Goal: Task Accomplishment & Management: Use online tool/utility

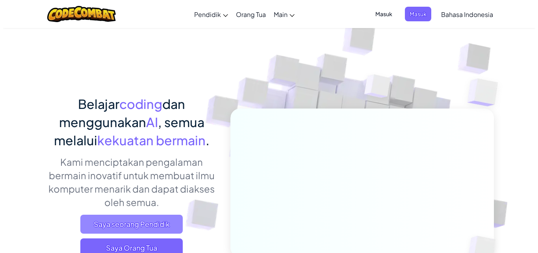
scroll to position [79, 0]
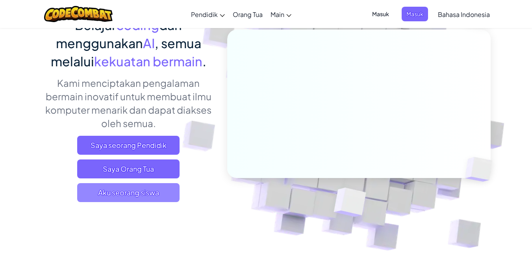
click at [136, 190] on span "Aku seorang siswa" at bounding box center [128, 192] width 102 height 19
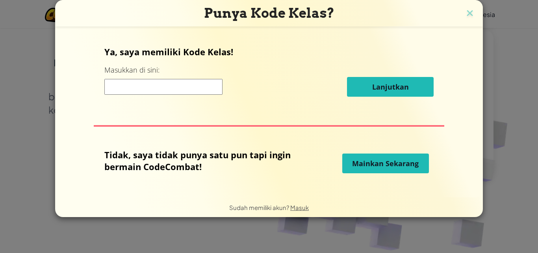
click at [402, 161] on span "Mainkan Sekarang" at bounding box center [385, 162] width 67 height 9
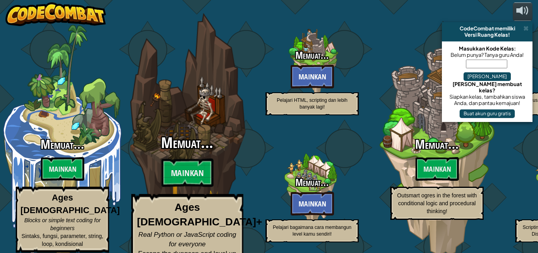
select select "id"
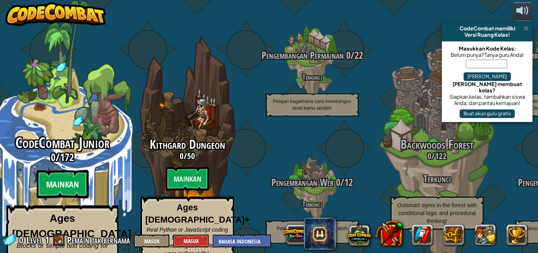
click at [78, 170] on btn "Mainkan" at bounding box center [62, 184] width 52 height 28
select select "id"
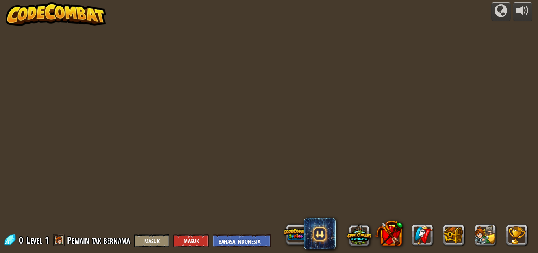
select select "id"
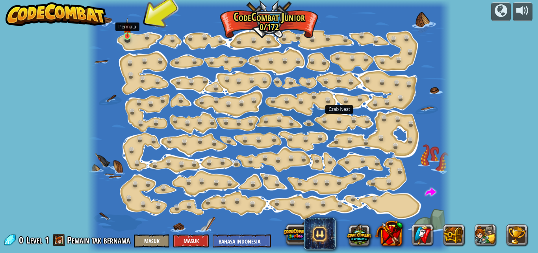
click at [129, 33] on img at bounding box center [127, 27] width 8 height 19
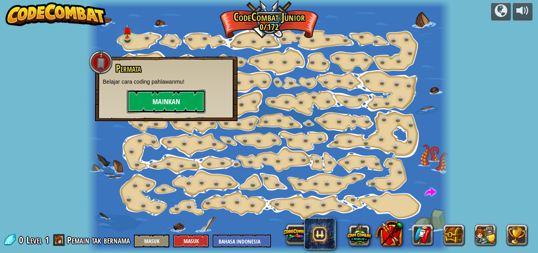
click at [165, 96] on button "Mainkan" at bounding box center [166, 101] width 79 height 24
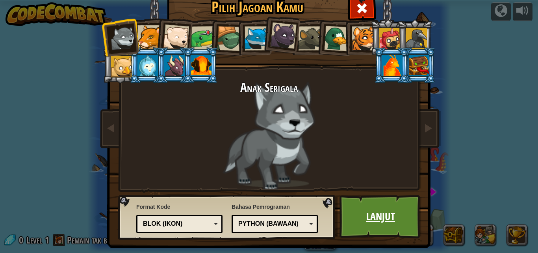
click at [393, 227] on link "Lanjut" at bounding box center [381, 216] width 82 height 43
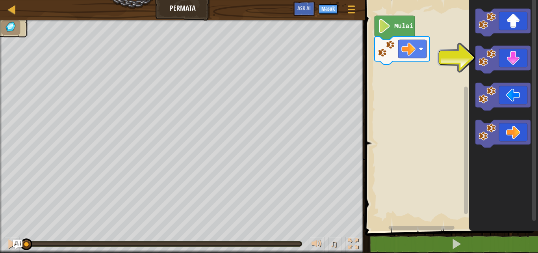
click at [409, 33] on icon "Ruang Kerja Blockly" at bounding box center [395, 28] width 40 height 24
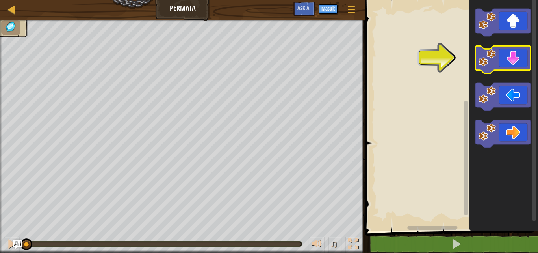
click at [488, 57] on image "Ruang Kerja Blockly" at bounding box center [487, 57] width 17 height 17
click at [503, 56] on icon "Ruang Kerja Blockly" at bounding box center [503, 60] width 55 height 28
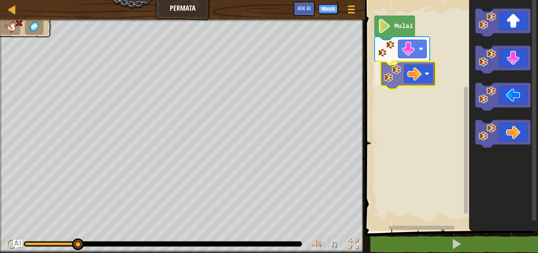
click at [426, 67] on div "Mulai" at bounding box center [450, 113] width 175 height 234
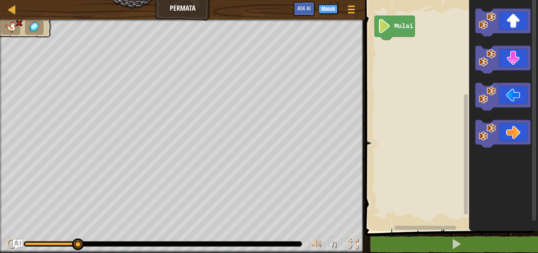
click at [405, 24] on text "Mulai" at bounding box center [403, 26] width 19 height 7
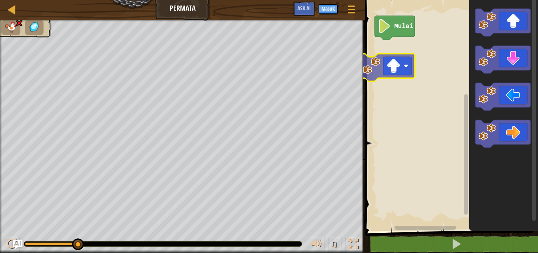
click at [385, 71] on div "Mulai" at bounding box center [450, 113] width 175 height 234
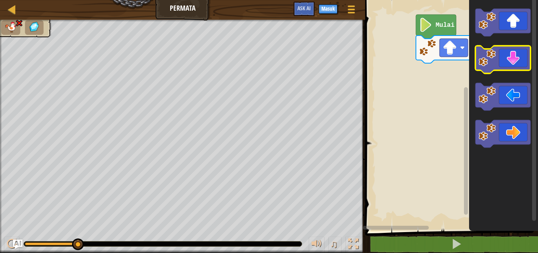
click at [480, 47] on div "Mulai" at bounding box center [450, 113] width 175 height 234
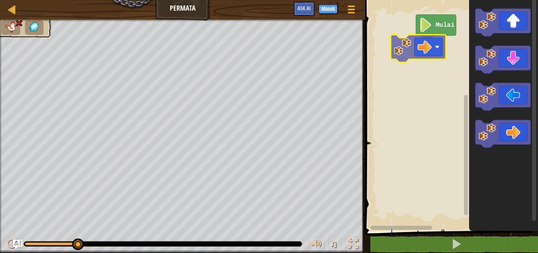
click at [423, 52] on div "Mulai" at bounding box center [450, 113] width 175 height 234
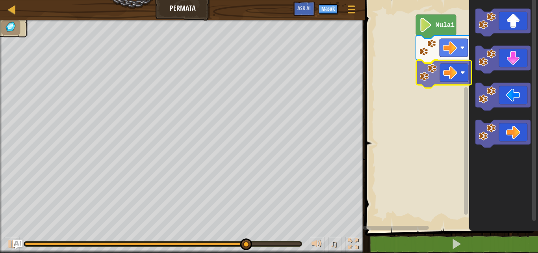
click at [456, 67] on div "Mulai" at bounding box center [450, 113] width 175 height 234
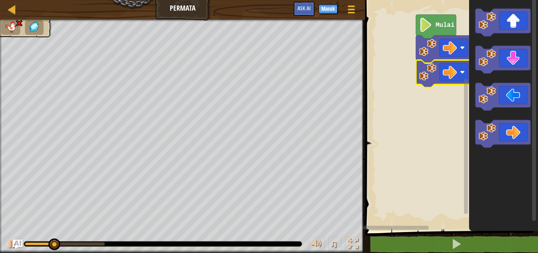
click at [439, 24] on text "Mulai" at bounding box center [445, 25] width 19 height 7
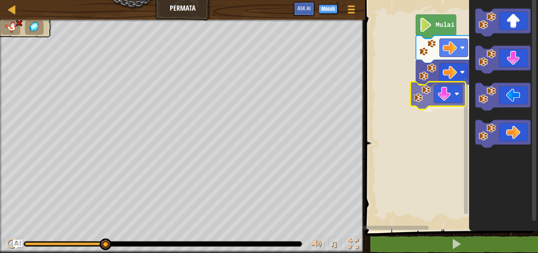
click at [462, 84] on div "Mulai" at bounding box center [450, 113] width 175 height 234
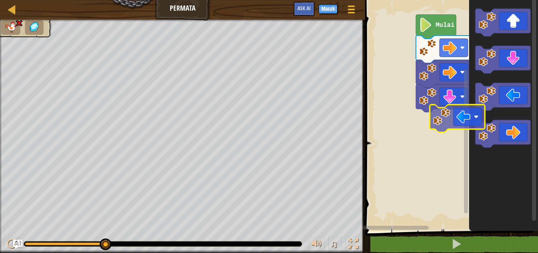
click at [454, 105] on div "Mulai" at bounding box center [450, 113] width 175 height 234
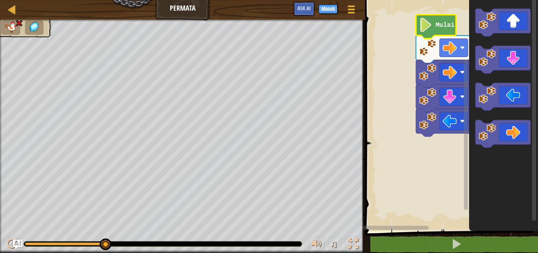
click at [443, 24] on text "Mulai" at bounding box center [445, 25] width 19 height 7
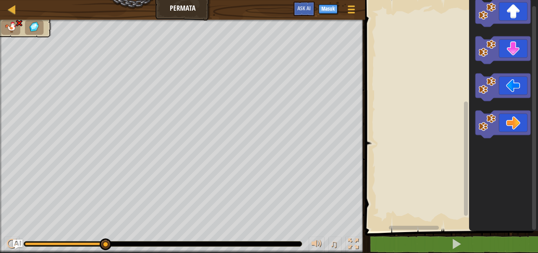
click at [377, 126] on div "Ruang Kerja Blockly" at bounding box center [450, 113] width 175 height 234
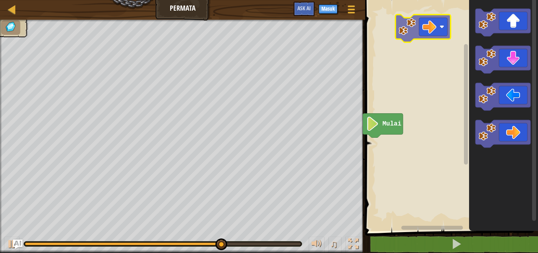
click at [438, 28] on div "Mulai" at bounding box center [450, 113] width 175 height 234
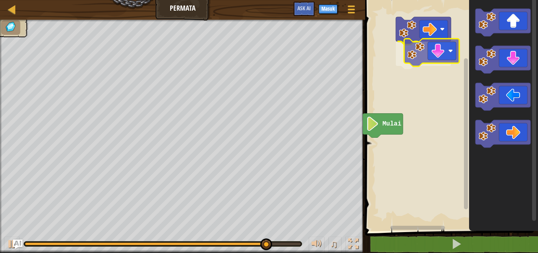
click at [417, 48] on div "Mulai" at bounding box center [450, 113] width 175 height 234
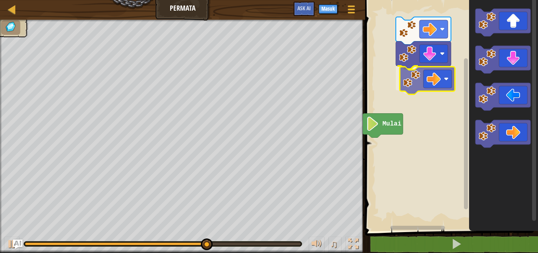
click at [433, 72] on div "Mulai" at bounding box center [450, 113] width 175 height 234
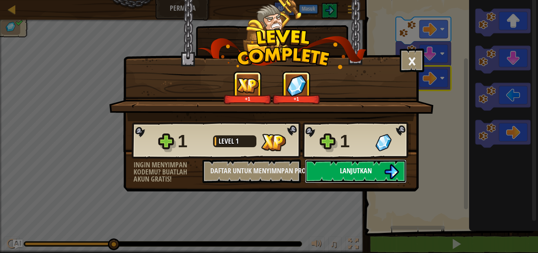
click at [379, 166] on button "Lanjutkan" at bounding box center [356, 171] width 102 height 24
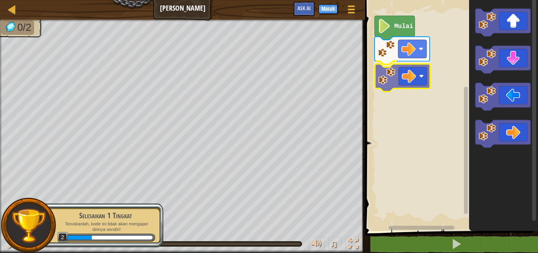
click at [420, 72] on div "Mulai" at bounding box center [450, 113] width 175 height 234
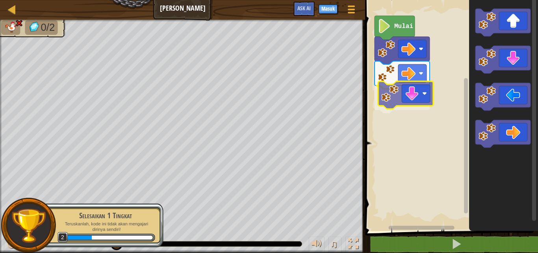
click at [410, 86] on div "Mulai" at bounding box center [450, 113] width 175 height 234
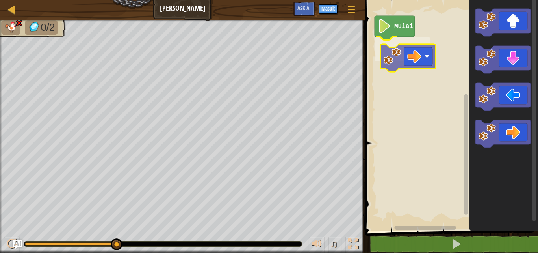
click at [429, 45] on div "Mulai" at bounding box center [450, 113] width 175 height 234
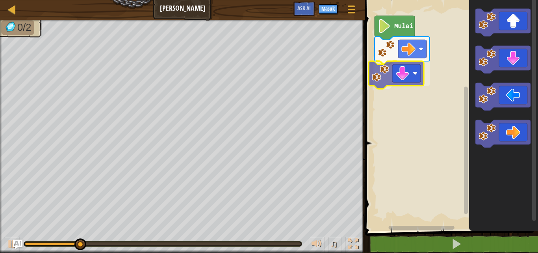
click at [415, 65] on div "Mulai" at bounding box center [450, 113] width 175 height 234
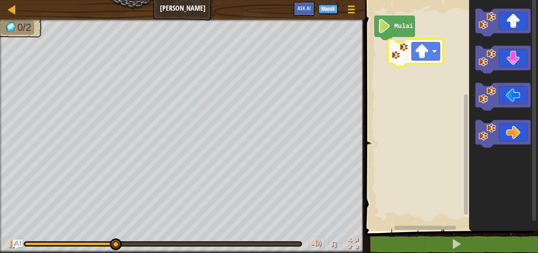
click at [403, 58] on div "Mulai" at bounding box center [450, 113] width 175 height 234
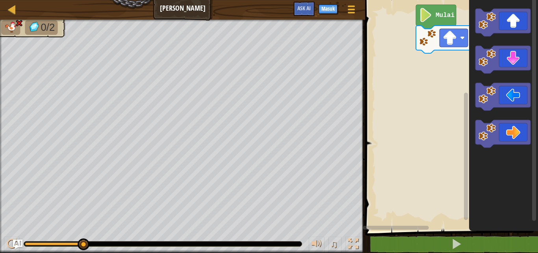
click at [523, 33] on div "Mulai" at bounding box center [450, 113] width 175 height 234
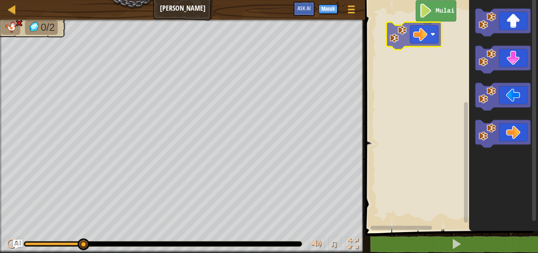
click at [409, 29] on div "Mulai" at bounding box center [450, 113] width 175 height 234
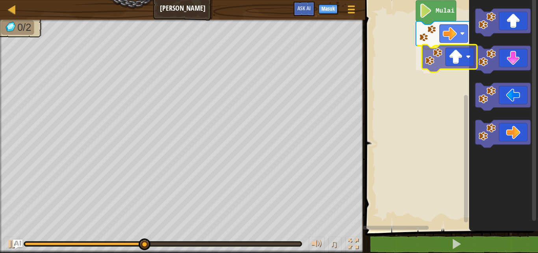
click at [456, 68] on div "Mulai" at bounding box center [450, 113] width 175 height 234
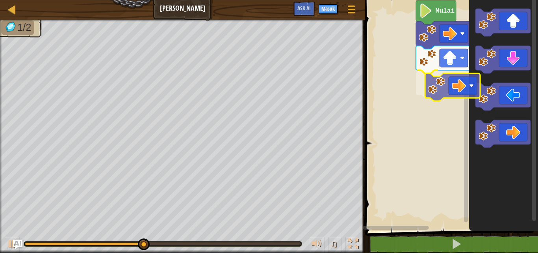
click at [444, 81] on div "Mulai" at bounding box center [450, 113] width 175 height 234
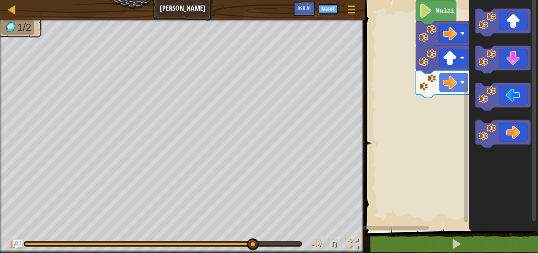
click at [493, 54] on g "Ruang Kerja Blockly" at bounding box center [503, 78] width 55 height 139
click at [483, 47] on g "Ruang Kerja Blockly" at bounding box center [503, 78] width 55 height 139
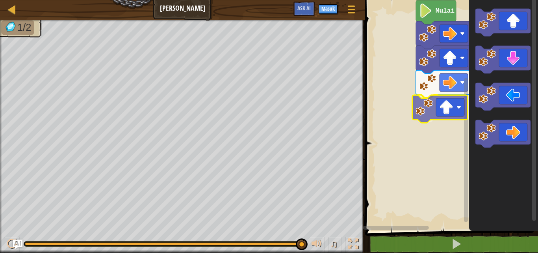
click at [421, 118] on div "Mulai" at bounding box center [450, 113] width 175 height 234
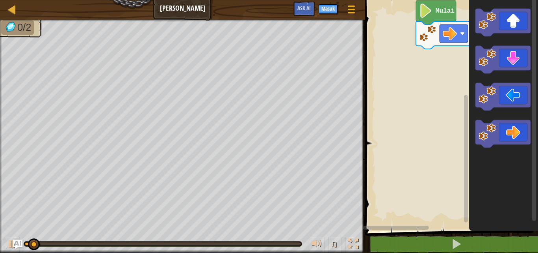
drag, startPoint x: 463, startPoint y: 39, endPoint x: 520, endPoint y: 26, distance: 58.8
click at [509, 28] on div "Mulai" at bounding box center [450, 113] width 175 height 234
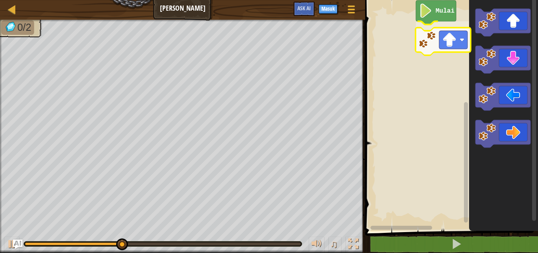
click at [458, 47] on div "Mulai" at bounding box center [450, 113] width 175 height 234
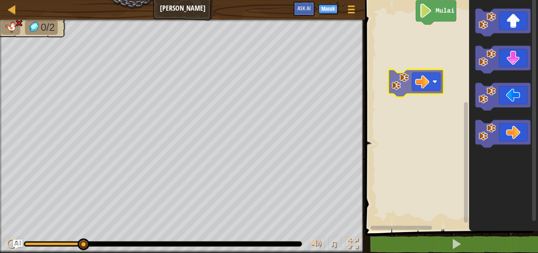
click at [423, 70] on div "Mulai" at bounding box center [450, 113] width 175 height 234
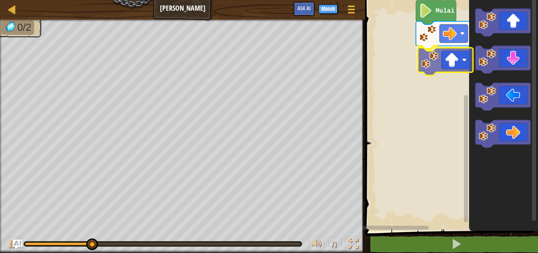
click at [440, 59] on div "Mulai" at bounding box center [450, 113] width 175 height 234
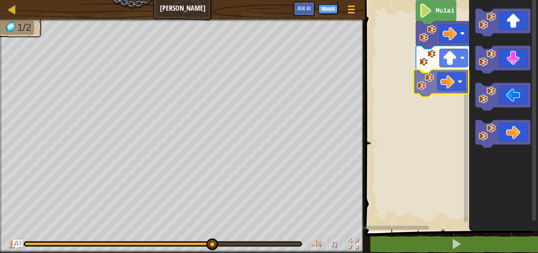
click at [453, 79] on div "Mulai" at bounding box center [450, 113] width 175 height 234
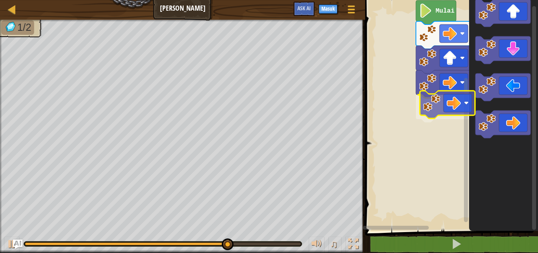
click at [462, 91] on div "Mulai" at bounding box center [450, 113] width 175 height 234
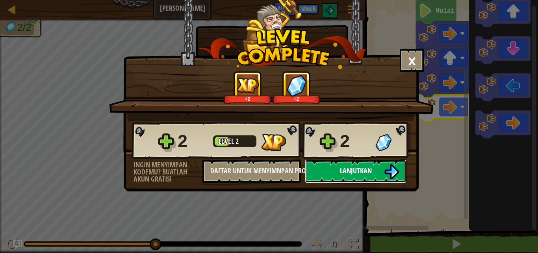
click at [385, 175] on img at bounding box center [391, 171] width 15 height 15
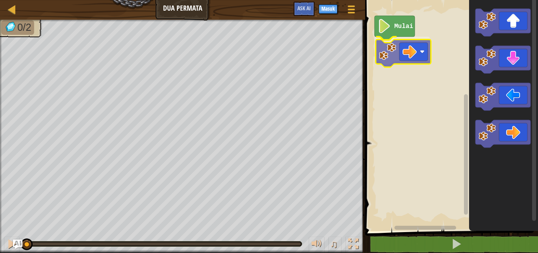
click at [411, 56] on div "Mulai" at bounding box center [450, 113] width 175 height 234
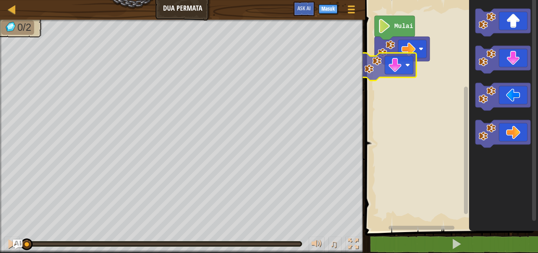
click at [396, 70] on div "Mulai" at bounding box center [450, 113] width 175 height 234
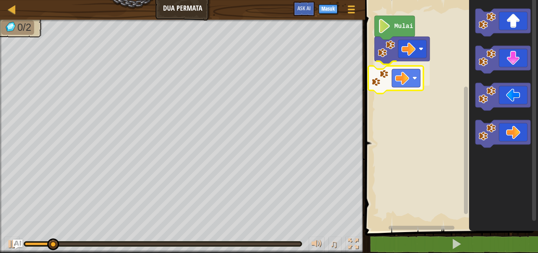
click at [440, 86] on div "Mulai" at bounding box center [450, 113] width 175 height 234
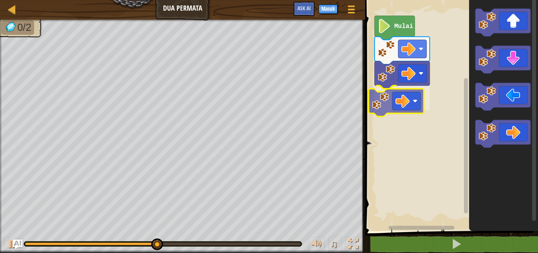
click at [394, 97] on div "Mulai" at bounding box center [450, 113] width 175 height 234
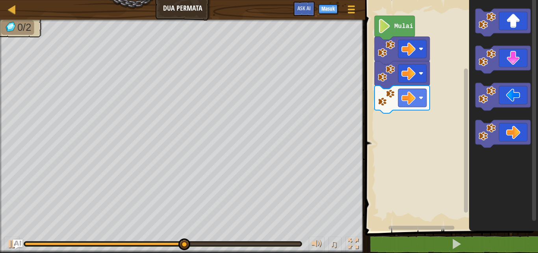
click at [448, 78] on div "Mulai" at bounding box center [450, 113] width 175 height 234
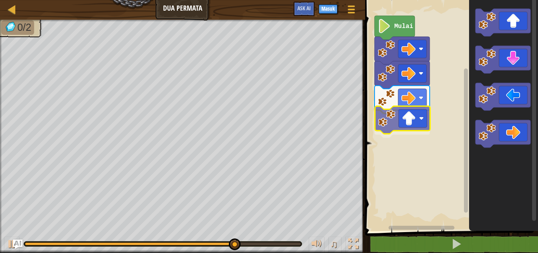
click at [396, 123] on div "Mulai" at bounding box center [450, 113] width 175 height 234
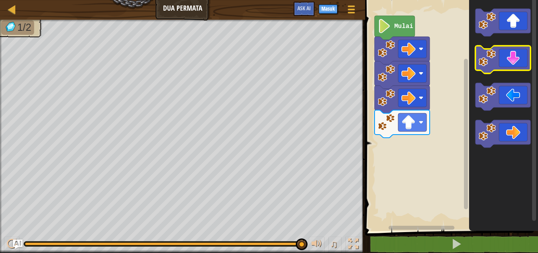
click at [510, 68] on g "Ruang Kerja Blockly" at bounding box center [503, 60] width 55 height 28
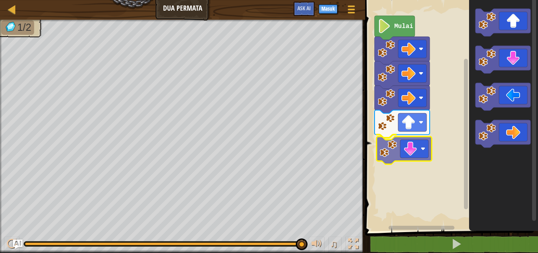
click at [410, 158] on div "Mulai" at bounding box center [450, 113] width 175 height 234
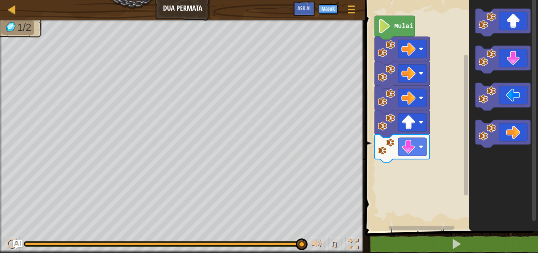
click at [504, 46] on icon "Ruang Kerja Blockly" at bounding box center [503, 60] width 55 height 28
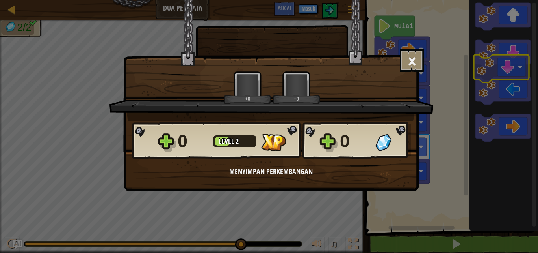
click at [527, 1] on body "Peta Dua Permata Menu Permainan Masuk Ask AI 1 הההההההההההההההההההההההההההההההה…" at bounding box center [269, 0] width 538 height 1
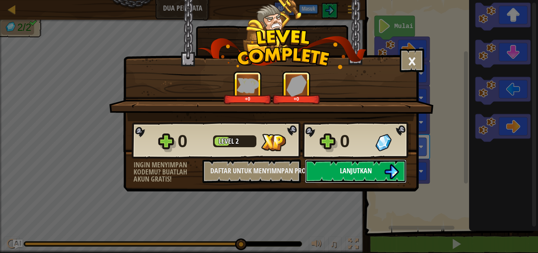
click at [375, 170] on button "Lanjutkan" at bounding box center [356, 171] width 102 height 24
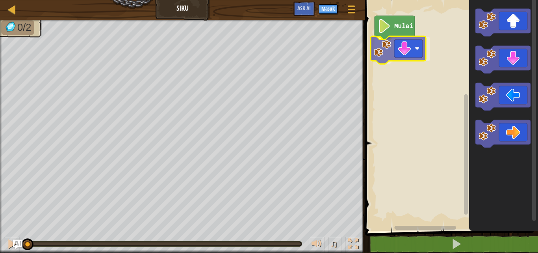
click at [397, 53] on div "Mulai" at bounding box center [450, 113] width 175 height 234
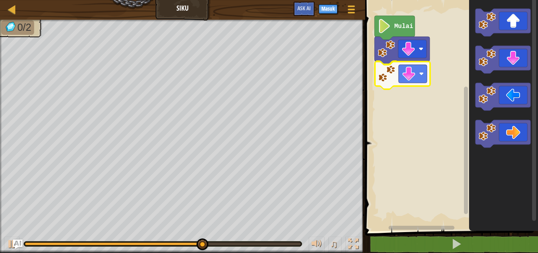
click at [419, 87] on div "Mulai" at bounding box center [450, 113] width 175 height 234
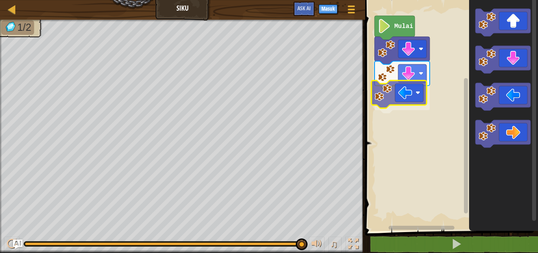
click at [390, 103] on div "Mulai" at bounding box center [450, 113] width 175 height 234
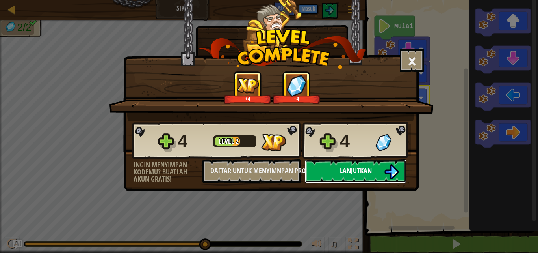
click at [387, 171] on img at bounding box center [391, 171] width 15 height 15
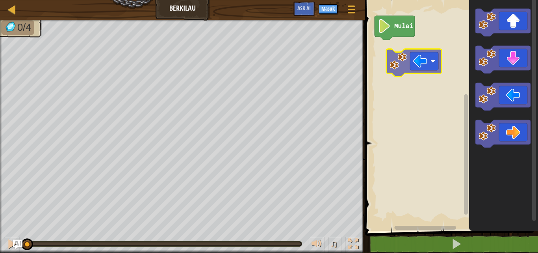
click at [421, 61] on div "Mulai" at bounding box center [450, 113] width 175 height 234
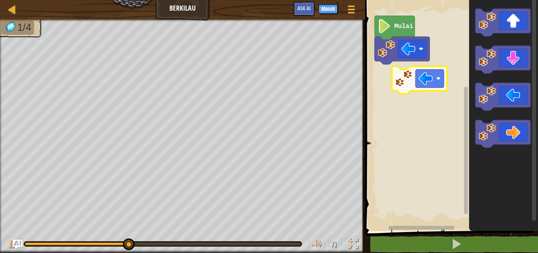
click at [405, 81] on div "Mulai" at bounding box center [450, 113] width 175 height 234
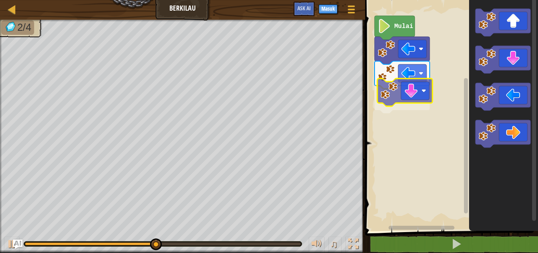
click at [423, 99] on div "Mulai" at bounding box center [450, 113] width 175 height 234
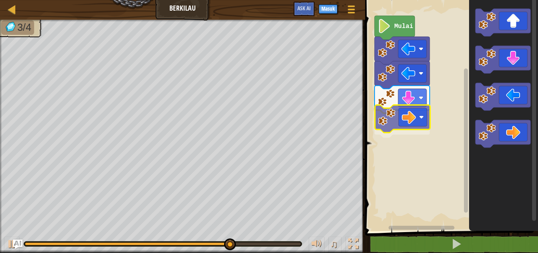
click at [408, 119] on div "Mulai" at bounding box center [450, 113] width 175 height 234
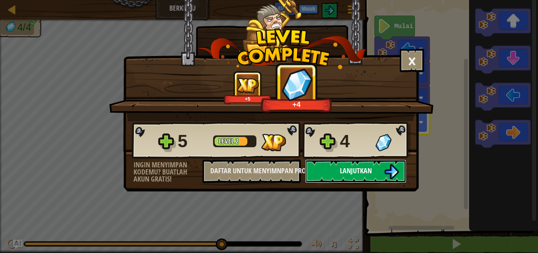
click at [381, 167] on button "Lanjutkan" at bounding box center [356, 171] width 102 height 24
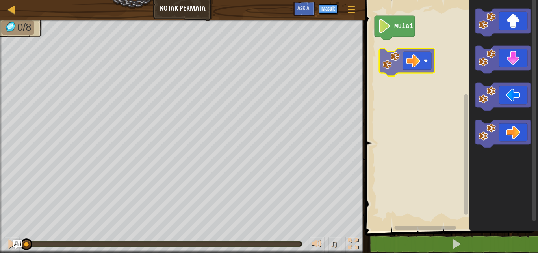
click at [428, 64] on div "Mulai" at bounding box center [450, 113] width 175 height 234
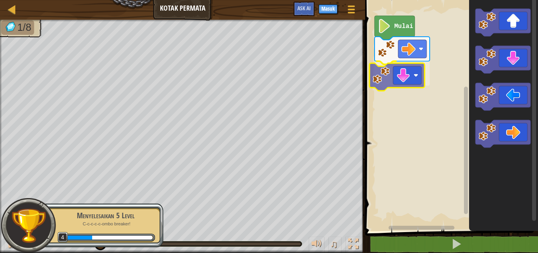
click at [403, 87] on div "Mulai" at bounding box center [450, 113] width 175 height 234
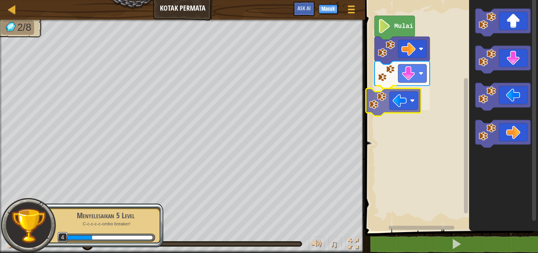
click at [404, 110] on div "Mulai" at bounding box center [450, 113] width 175 height 234
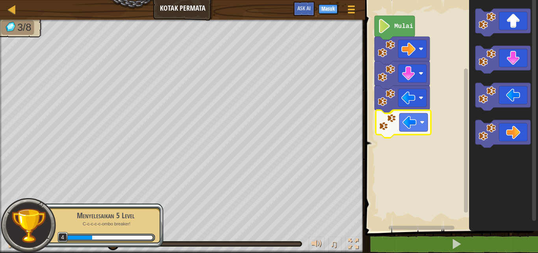
click at [401, 134] on div "Mulai" at bounding box center [450, 113] width 175 height 234
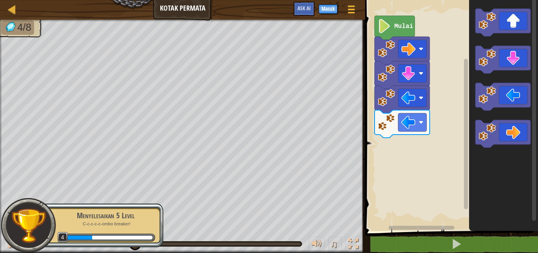
click at [469, 74] on div "Mulai" at bounding box center [450, 113] width 175 height 234
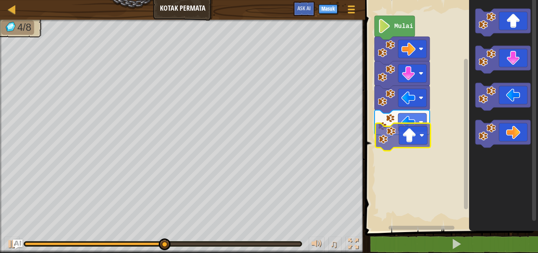
click at [383, 147] on div "Mulai" at bounding box center [450, 113] width 175 height 234
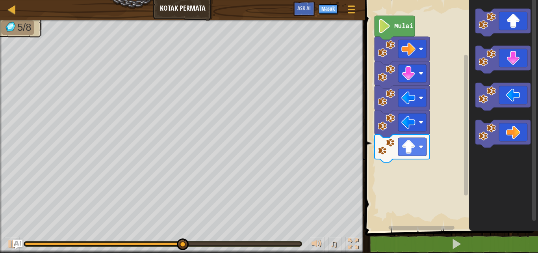
click at [467, 170] on div "Mulai" at bounding box center [450, 113] width 175 height 234
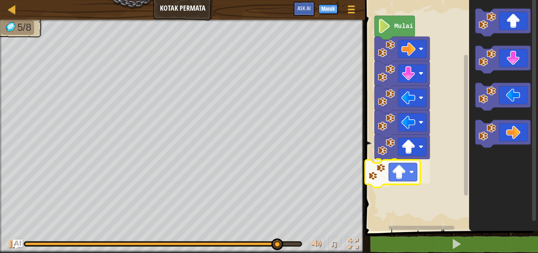
click at [403, 177] on div "Mulai" at bounding box center [450, 113] width 175 height 234
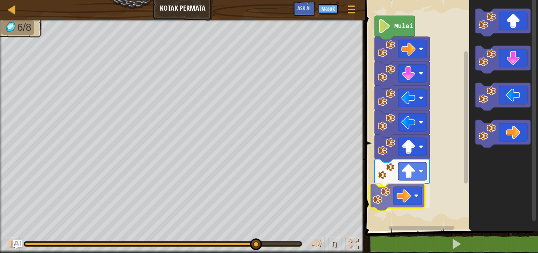
click at [392, 189] on div "Mulai" at bounding box center [450, 113] width 175 height 234
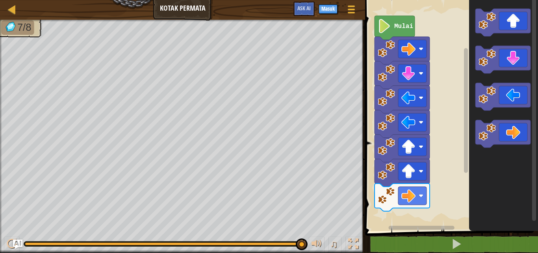
click at [503, 164] on icon "Ruang Kerja Blockly" at bounding box center [503, 113] width 69 height 234
click at [461, 175] on div "Mulai" at bounding box center [450, 113] width 175 height 234
click at [371, 215] on div "Mulai" at bounding box center [450, 113] width 175 height 234
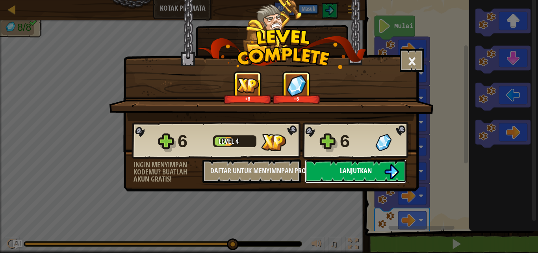
click at [350, 168] on span "Lanjutkan" at bounding box center [356, 171] width 32 height 10
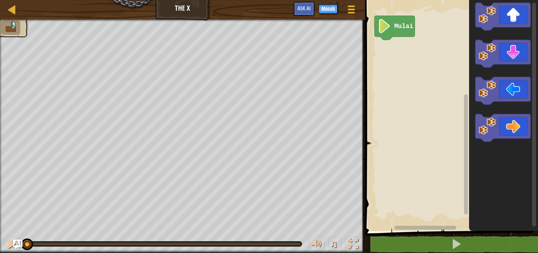
click at [499, 31] on icon "Ruang Kerja Blockly" at bounding box center [503, 113] width 69 height 234
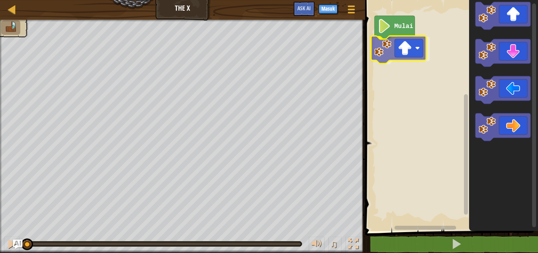
click at [402, 65] on div "Mulai" at bounding box center [450, 113] width 175 height 234
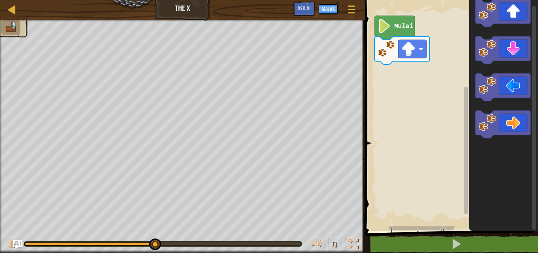
click at [428, 103] on div "Mulai" at bounding box center [450, 113] width 175 height 234
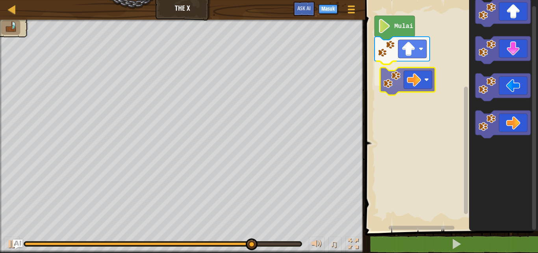
click at [417, 83] on div "Mulai" at bounding box center [450, 113] width 175 height 234
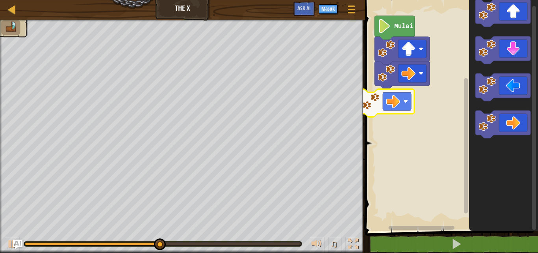
click at [399, 101] on div "Mulai" at bounding box center [450, 113] width 175 height 234
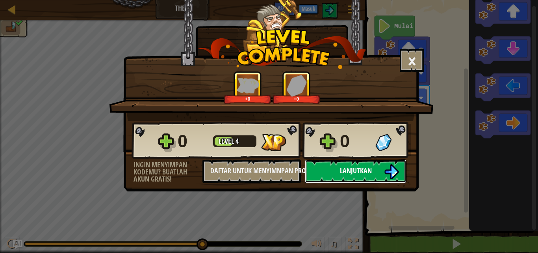
click at [357, 171] on span "Lanjutkan" at bounding box center [356, 171] width 32 height 10
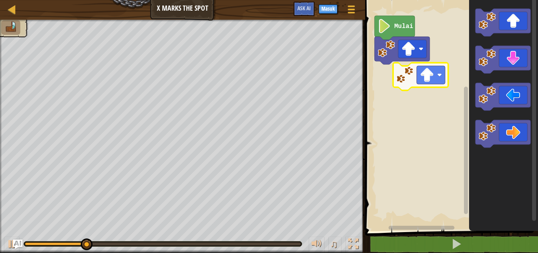
click at [433, 78] on div "Mulai" at bounding box center [450, 113] width 175 height 234
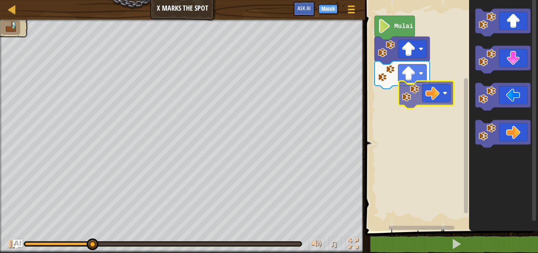
click at [415, 95] on div "Mulai" at bounding box center [450, 113] width 175 height 234
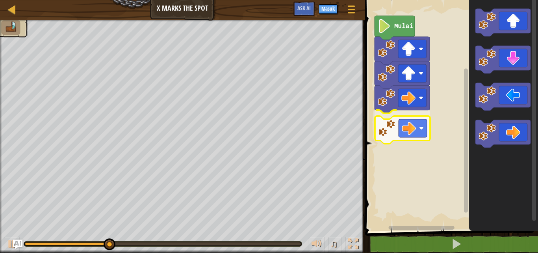
click at [415, 132] on div "Mulai" at bounding box center [450, 113] width 175 height 234
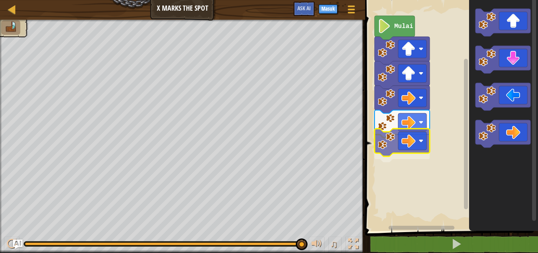
click at [417, 145] on div "Mulai" at bounding box center [450, 113] width 175 height 234
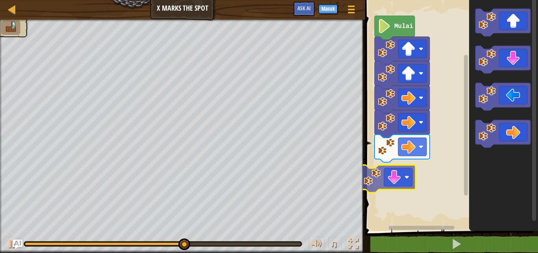
click at [425, 156] on div "Mulai" at bounding box center [450, 113] width 175 height 234
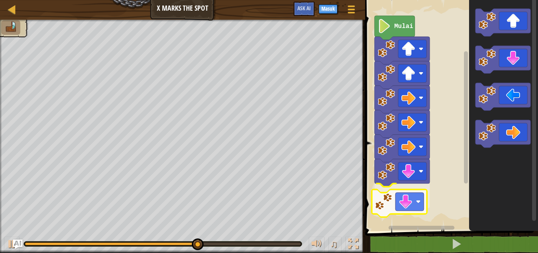
click at [405, 199] on div "Mulai" at bounding box center [450, 113] width 175 height 234
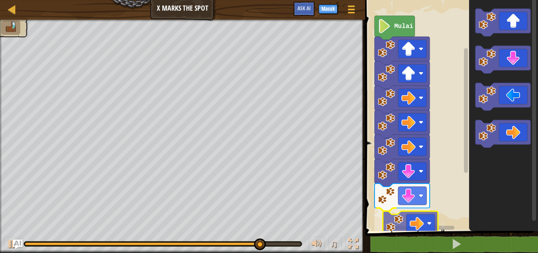
click at [408, 225] on div "Mulai" at bounding box center [450, 113] width 175 height 234
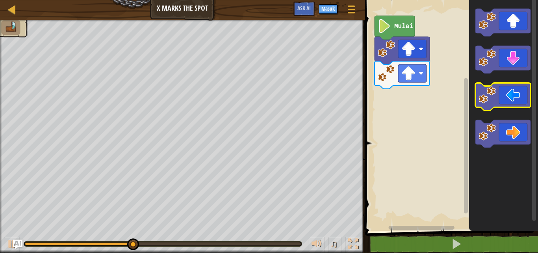
click at [482, 112] on div "Mulai" at bounding box center [450, 113] width 175 height 234
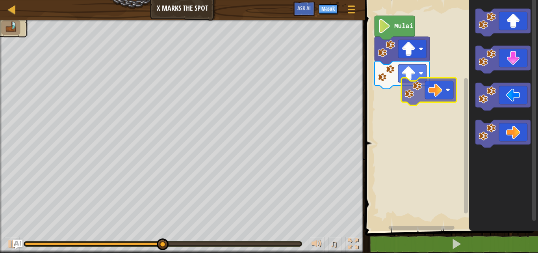
click at [419, 92] on div "Mulai" at bounding box center [450, 113] width 175 height 234
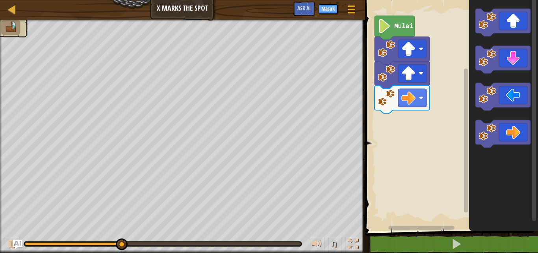
click at [483, 146] on icon "Ruang Kerja Blockly" at bounding box center [503, 113] width 69 height 234
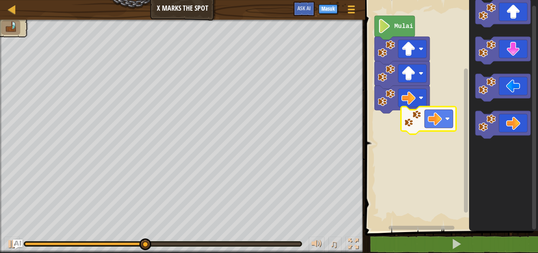
click at [421, 128] on div "Mulai" at bounding box center [450, 113] width 175 height 234
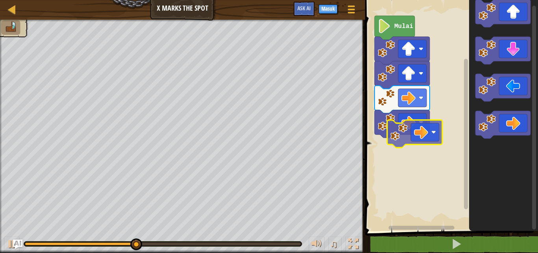
click at [438, 132] on div "Mulai" at bounding box center [450, 113] width 175 height 234
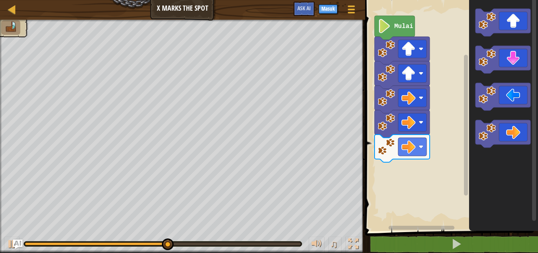
click at [472, 72] on icon "Ruang Kerja Blockly" at bounding box center [503, 113] width 69 height 234
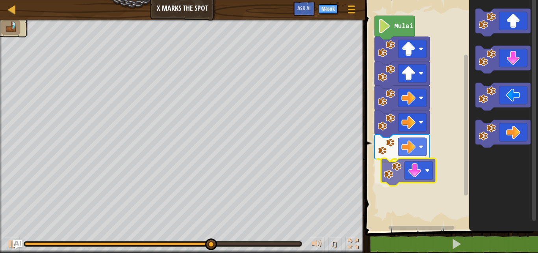
click at [396, 171] on div "Mulai" at bounding box center [450, 113] width 175 height 234
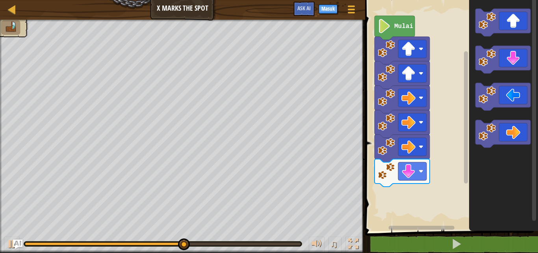
click at [484, 102] on g "Ruang Kerja Blockly" at bounding box center [503, 78] width 55 height 139
click at [502, 74] on icon "Ruang Kerja Blockly" at bounding box center [503, 113] width 69 height 234
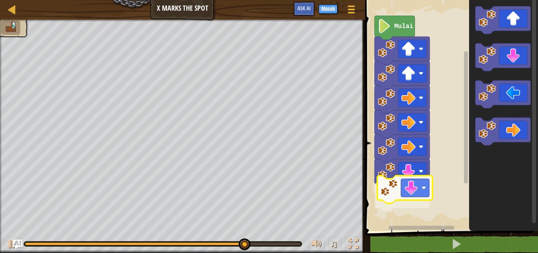
click at [413, 194] on div "Mulai" at bounding box center [450, 113] width 175 height 234
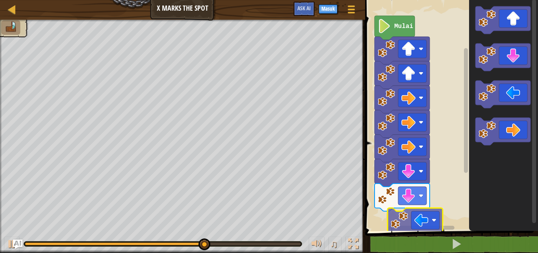
click at [424, 221] on div "Mulai" at bounding box center [450, 113] width 175 height 234
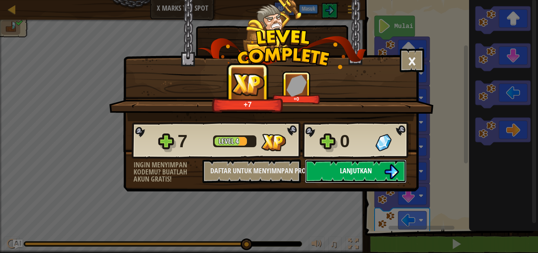
click at [365, 167] on span "Lanjutkan" at bounding box center [356, 171] width 32 height 10
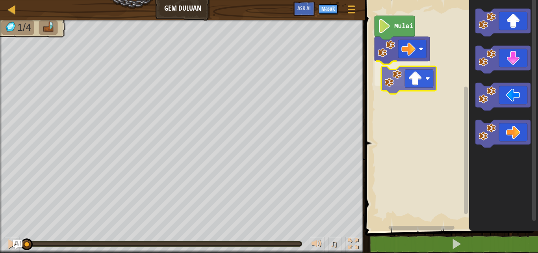
click at [409, 87] on div "Mulai" at bounding box center [450, 113] width 175 height 234
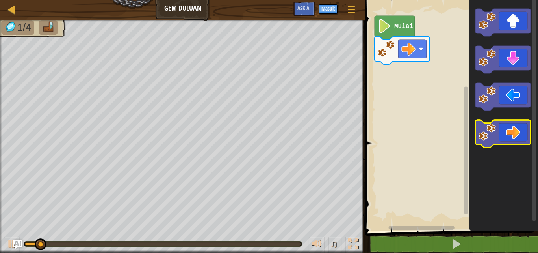
click at [517, 123] on icon "Ruang Kerja Blockly" at bounding box center [503, 113] width 69 height 234
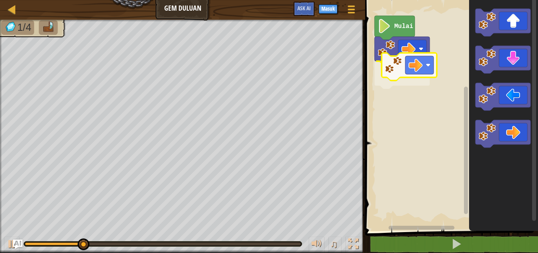
click at [420, 58] on div "Mulai" at bounding box center [450, 113] width 175 height 234
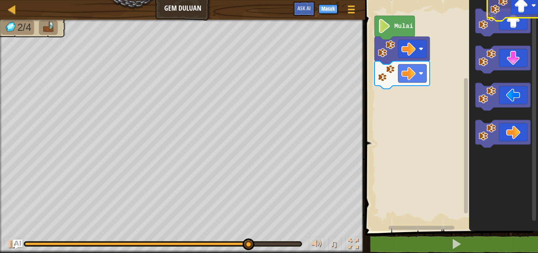
click at [532, 6] on div "Mulai" at bounding box center [450, 113] width 175 height 234
click at [532, 119] on div "Mulai" at bounding box center [450, 113] width 175 height 234
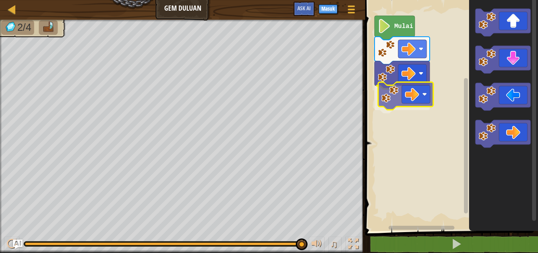
click at [429, 86] on div "Mulai" at bounding box center [450, 113] width 175 height 234
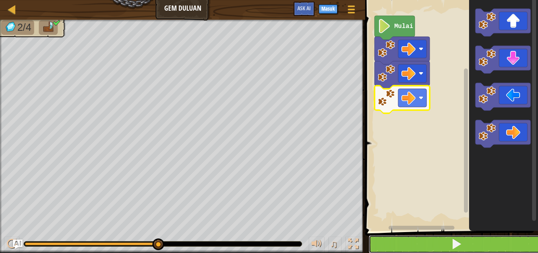
click at [441, 244] on button at bounding box center [456, 244] width 175 height 18
click at [416, 241] on button at bounding box center [456, 244] width 175 height 18
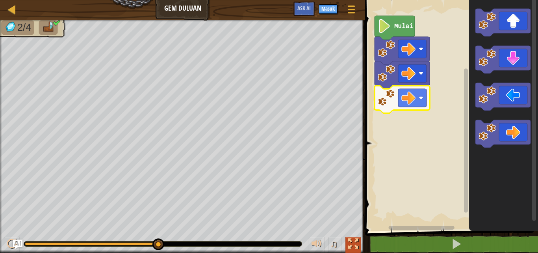
click at [358, 246] on div at bounding box center [353, 243] width 10 height 10
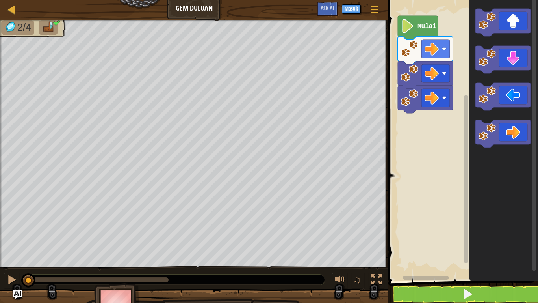
drag, startPoint x: 165, startPoint y: 285, endPoint x: 0, endPoint y: 302, distance: 165.7
click at [0, 252] on div "2/4 ♫ Anak Serigala" at bounding box center [269, 170] width 538 height 301
click at [423, 33] on icon "Ruang Kerja Blockly" at bounding box center [418, 28] width 40 height 24
click at [12, 2] on div "Peta Gem Duluan Menu Permainan Masuk Ask AI" at bounding box center [194, 10] width 389 height 20
click at [12, 6] on div at bounding box center [12, 9] width 10 height 10
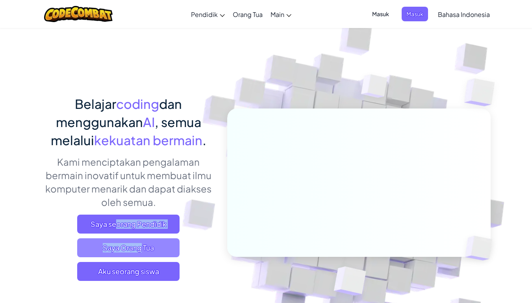
drag, startPoint x: 91, startPoint y: 215, endPoint x: 122, endPoint y: 248, distance: 45.2
click at [118, 242] on div "Belajar coding dan menggunakan AI , semua melalui kekuatan bermain . Kami menci…" at bounding box center [129, 191] width 174 height 192
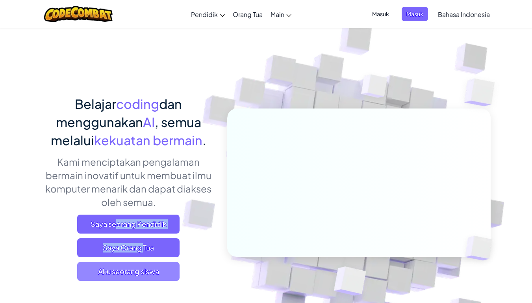
click at [133, 252] on span "Aku seorang siswa" at bounding box center [128, 271] width 102 height 19
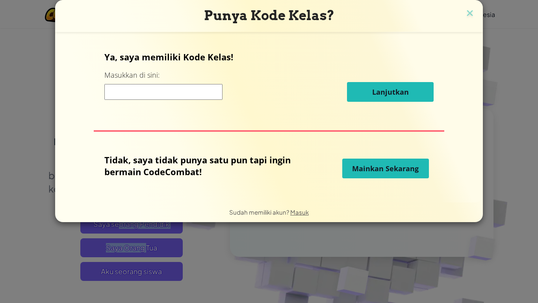
drag, startPoint x: 370, startPoint y: 173, endPoint x: 374, endPoint y: 169, distance: 5.6
click at [374, 169] on button "Mainkan Sekarang" at bounding box center [385, 168] width 87 height 20
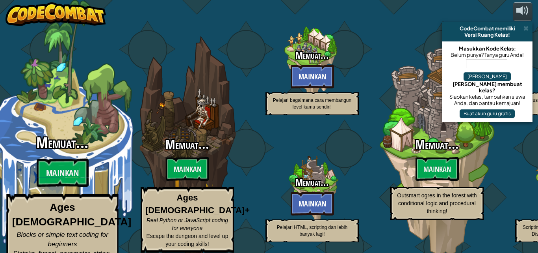
select select "id"
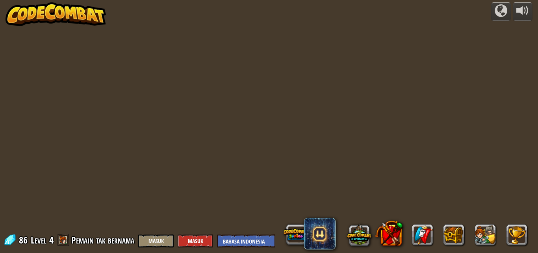
select select "id"
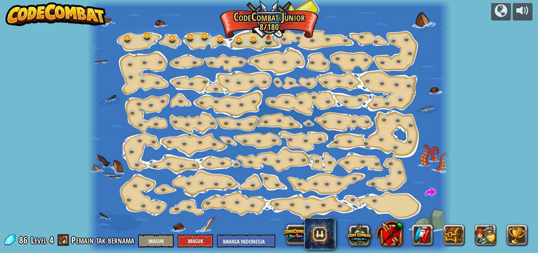
click at [268, 37] on img at bounding box center [268, 28] width 8 height 19
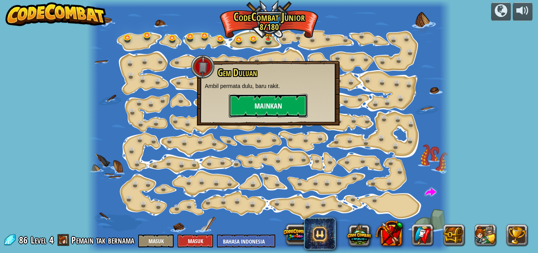
click at [269, 104] on button "Mainkan" at bounding box center [268, 106] width 79 height 24
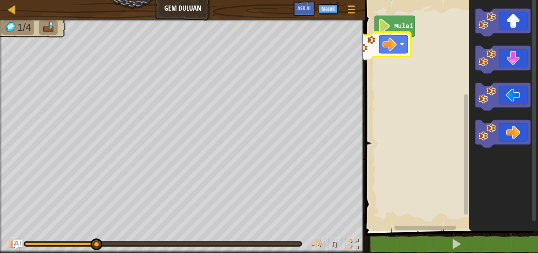
click at [416, 47] on div "Mulai" at bounding box center [450, 113] width 175 height 234
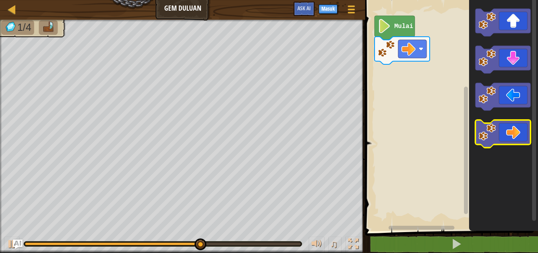
click at [516, 128] on icon "Ruang Kerja Blockly" at bounding box center [503, 134] width 55 height 28
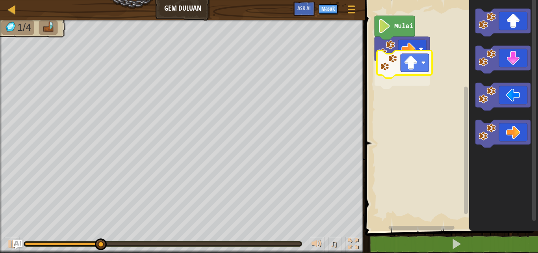
click at [404, 64] on div "Mulai" at bounding box center [450, 113] width 175 height 234
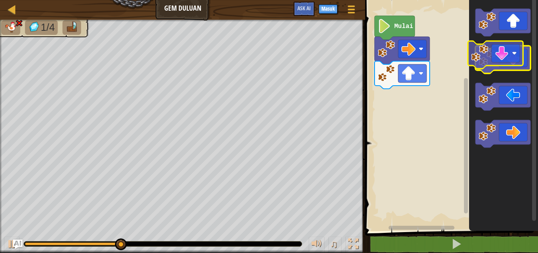
click at [495, 48] on icon "Ruang Kerja Blockly" at bounding box center [503, 60] width 55 height 28
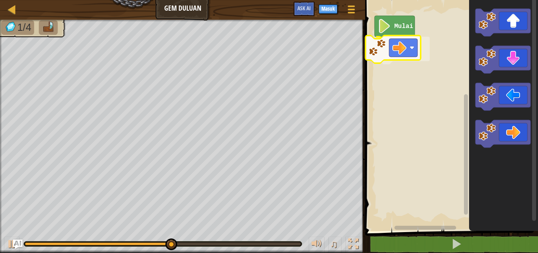
click at [400, 45] on div "Mulai" at bounding box center [450, 113] width 175 height 234
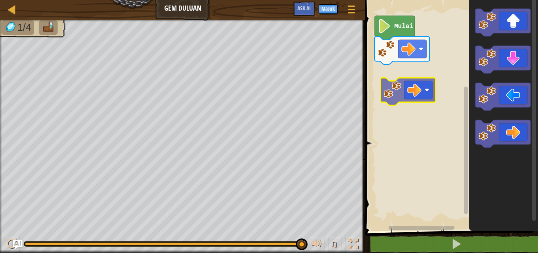
click at [413, 83] on div "Mulai" at bounding box center [450, 113] width 175 height 234
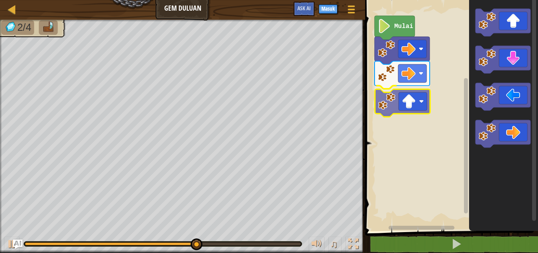
click at [409, 105] on div "Mulai" at bounding box center [450, 113] width 175 height 234
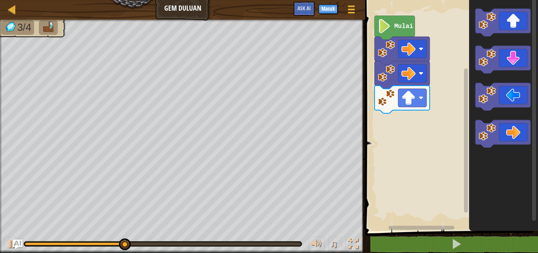
click at [444, 107] on div "Mulai" at bounding box center [450, 113] width 175 height 234
click at [482, 76] on icon "Ruang Kerja Blockly" at bounding box center [503, 113] width 69 height 234
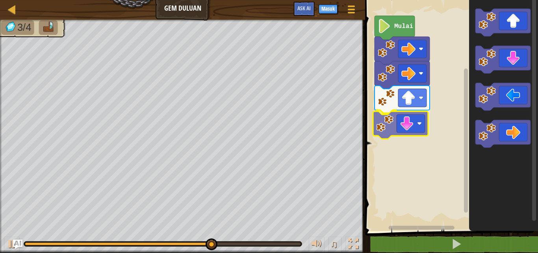
click at [392, 125] on div "Mulai" at bounding box center [450, 113] width 175 height 234
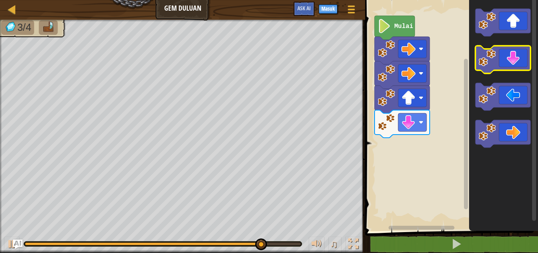
click at [485, 49] on g "Ruang Kerja Blockly" at bounding box center [503, 78] width 55 height 139
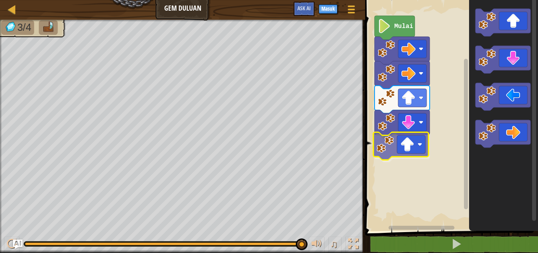
click at [385, 141] on div "Mulai" at bounding box center [450, 113] width 175 height 234
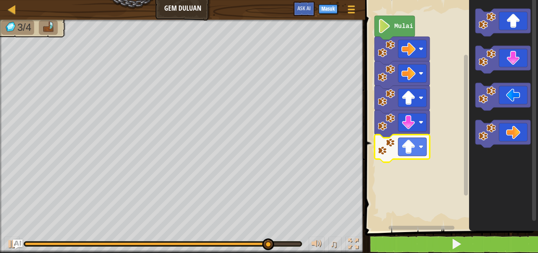
click at [422, 25] on rect "Ruang Kerja Blockly" at bounding box center [450, 113] width 175 height 234
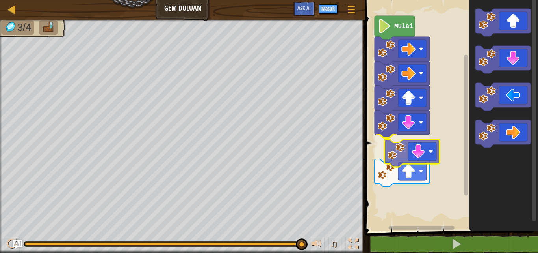
click at [418, 163] on div "Mulai" at bounding box center [450, 113] width 175 height 234
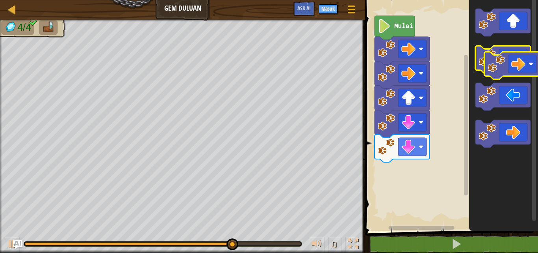
click at [504, 60] on g "Ruang Kerja Blockly" at bounding box center [503, 78] width 55 height 139
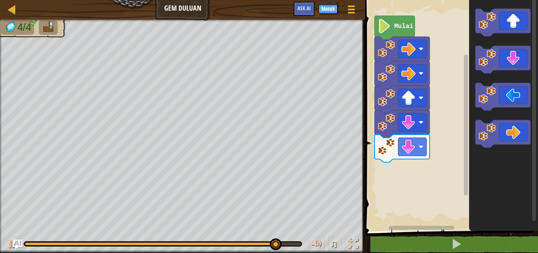
click at [465, 49] on div "Mulai" at bounding box center [450, 113] width 175 height 234
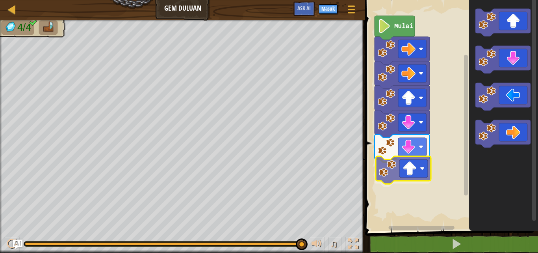
click at [391, 175] on div "Mulai" at bounding box center [450, 113] width 175 height 234
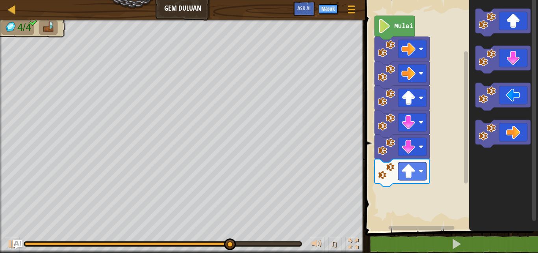
click at [475, 159] on icon "Ruang Kerja Blockly" at bounding box center [503, 113] width 69 height 234
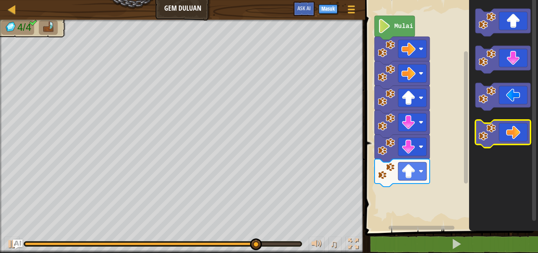
click at [509, 129] on icon "Ruang Kerja Blockly" at bounding box center [503, 113] width 69 height 234
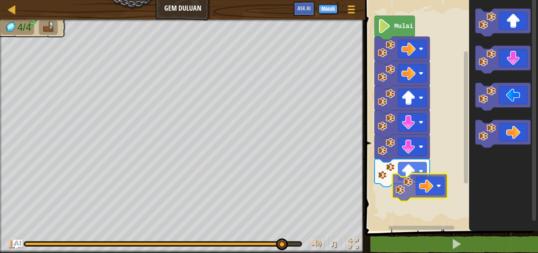
click at [381, 198] on div "Mulai" at bounding box center [450, 113] width 175 height 234
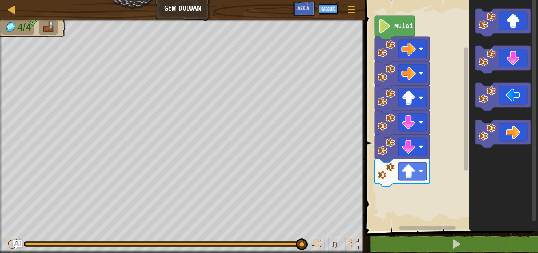
click at [471, 146] on icon "Ruang Kerja Blockly" at bounding box center [503, 113] width 69 height 234
click at [495, 136] on image "Ruang Kerja Blockly" at bounding box center [487, 131] width 17 height 17
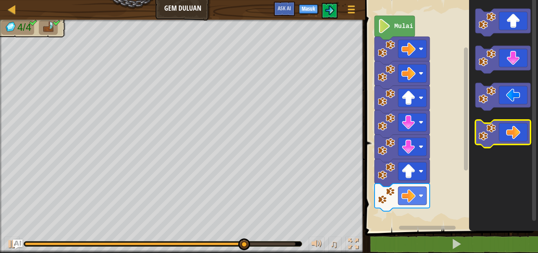
click at [495, 139] on g "Ruang Kerja Blockly" at bounding box center [503, 134] width 55 height 28
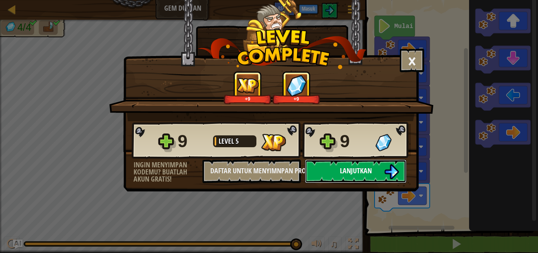
click at [372, 167] on button "Lanjutkan" at bounding box center [356, 171] width 102 height 24
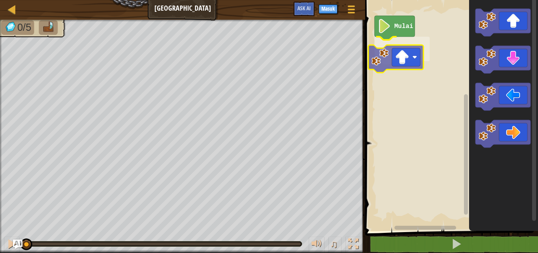
click at [386, 55] on div "Mulai" at bounding box center [450, 113] width 175 height 234
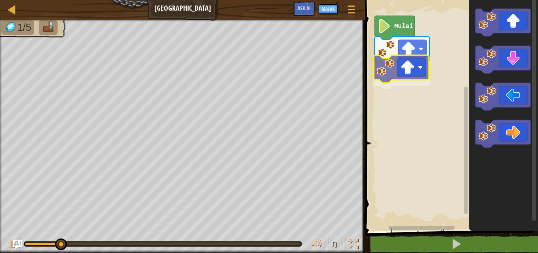
click at [394, 74] on div "Mulai" at bounding box center [450, 113] width 175 height 234
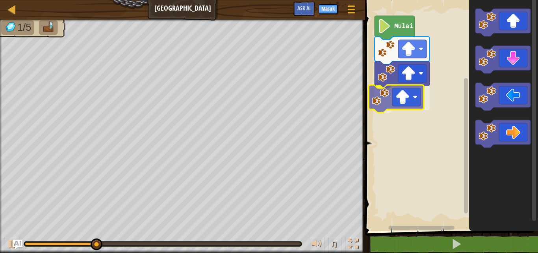
click at [379, 104] on div "Mulai" at bounding box center [450, 113] width 175 height 234
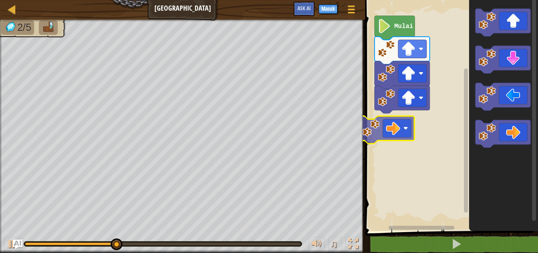
click at [415, 131] on div "Mulai" at bounding box center [450, 113] width 175 height 234
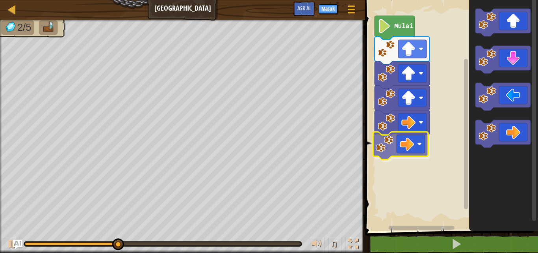
click at [394, 149] on div "Mulai" at bounding box center [450, 113] width 175 height 234
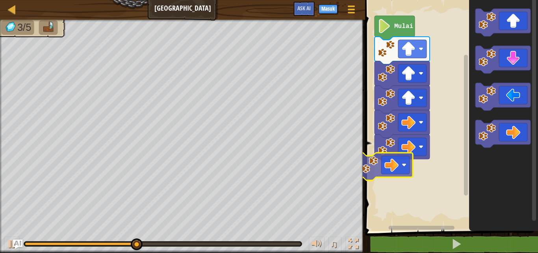
click at [407, 175] on div "Mulai" at bounding box center [450, 113] width 175 height 234
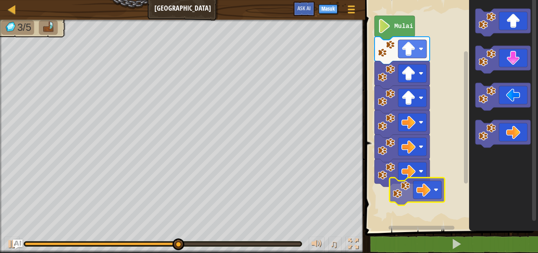
click at [420, 201] on div "Mulai" at bounding box center [450, 113] width 175 height 234
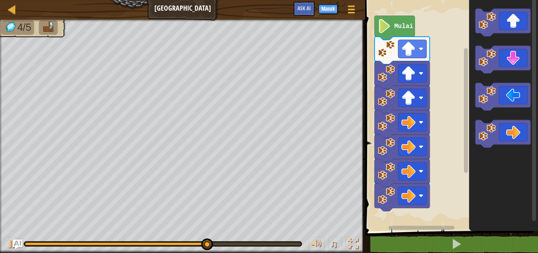
click at [467, 132] on div "Mulai" at bounding box center [450, 113] width 175 height 234
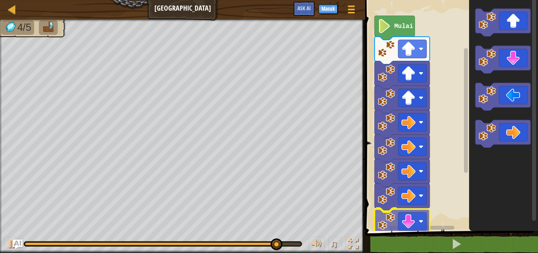
click at [399, 229] on div "Mulai" at bounding box center [450, 113] width 175 height 234
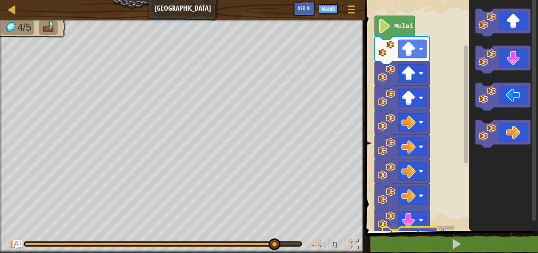
click at [415, 234] on div "1 ההההההההההההההההההההההההההההההההההההההההההההההההההההההההההההההההההההההההההההה…" at bounding box center [450, 134] width 175 height 260
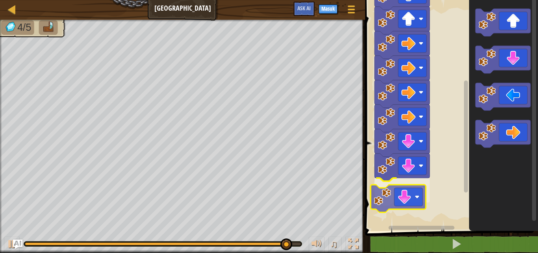
click at [396, 205] on div "Mulai" at bounding box center [450, 113] width 175 height 234
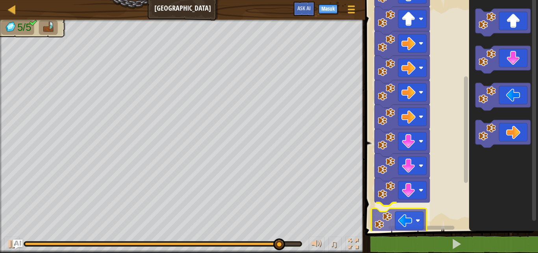
click at [405, 218] on div "Mulai" at bounding box center [450, 113] width 175 height 234
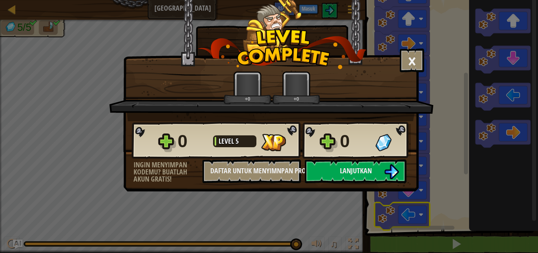
drag, startPoint x: 22, startPoint y: 87, endPoint x: 112, endPoint y: -8, distance: 131.3
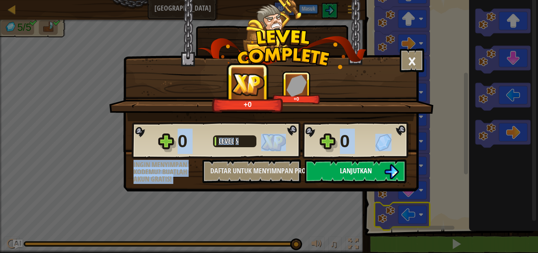
drag, startPoint x: 112, startPoint y: -8, endPoint x: 342, endPoint y: 163, distance: 286.4
click at [344, 163] on div "0 Level 5 0 Ingin menyimpan kodemu? Buatlah akun gratis! Daftar untuk Menyimnpa…" at bounding box center [271, 152] width 295 height 62
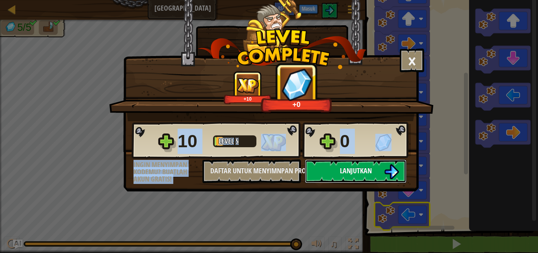
click at [335, 164] on button "Lanjutkan" at bounding box center [356, 171] width 102 height 24
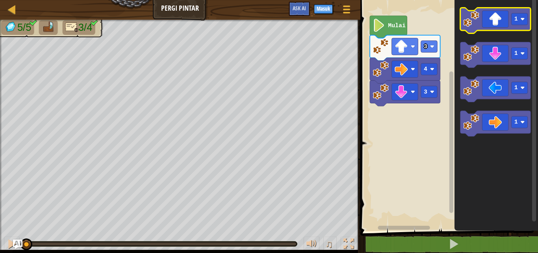
click at [505, 13] on icon "Ruang Kerja Blockly" at bounding box center [495, 21] width 71 height 26
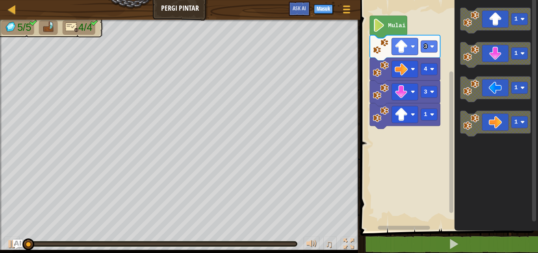
click at [490, 17] on icon "Ruang Kerja Blockly" at bounding box center [495, 21] width 71 height 26
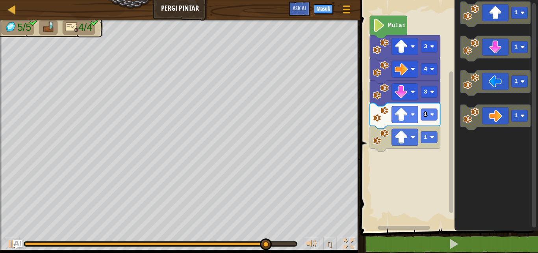
click at [426, 118] on div "3 1 1 4 3 Mulai 1 1 1 1" at bounding box center [448, 113] width 180 height 234
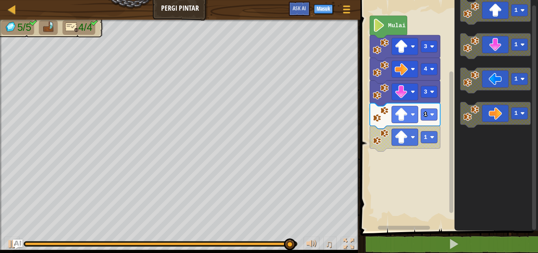
click at [456, 106] on icon "1 1 1 1" at bounding box center [497, 113] width 84 height 234
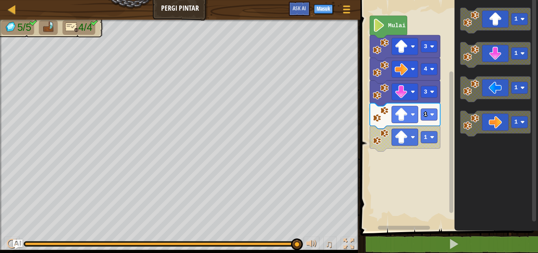
click at [478, 59] on g "1" at bounding box center [495, 55] width 71 height 26
click at [461, 61] on g "1" at bounding box center [495, 55] width 71 height 26
click at [485, 59] on g "1" at bounding box center [495, 55] width 71 height 26
click at [489, 61] on icon "Ruang Kerja Blockly" at bounding box center [495, 55] width 71 height 26
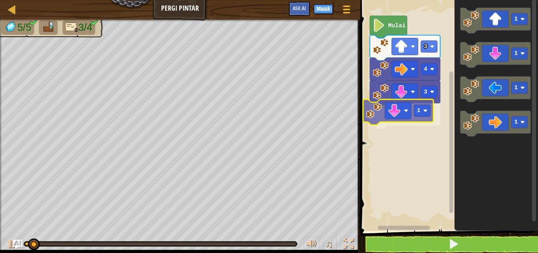
click at [422, 104] on div "Mulai 3 4 3 1 1 1 1 1 1" at bounding box center [448, 113] width 180 height 234
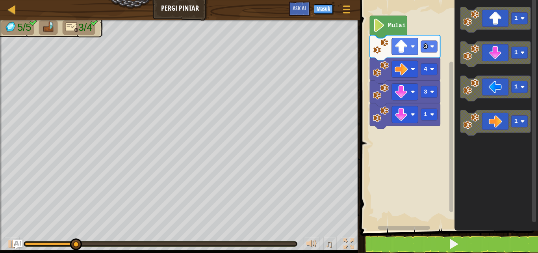
click at [479, 133] on rect "Ruang Kerja Blockly" at bounding box center [495, 123] width 71 height 26
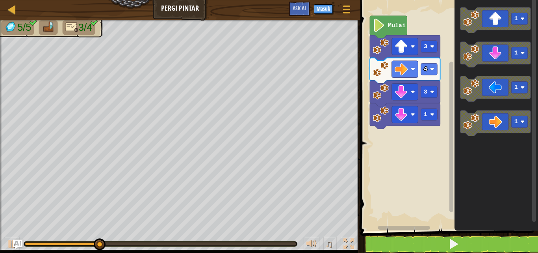
click at [451, 124] on div "Mulai 3 4 3 1 1 1 1 1" at bounding box center [448, 113] width 180 height 234
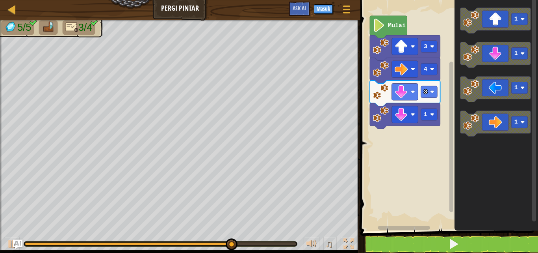
click at [455, 122] on icon "1 1 1 1" at bounding box center [497, 113] width 84 height 234
click at [487, 99] on icon "Ruang Kerja Blockly" at bounding box center [495, 89] width 71 height 26
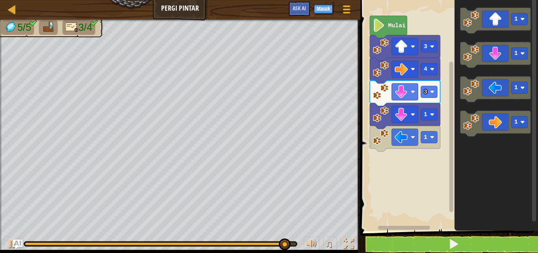
click at [441, 108] on div "Mulai 3 4 3 1 1 1 1 1 1" at bounding box center [448, 113] width 180 height 234
click at [439, 130] on rect "Ruang Kerja Blockly" at bounding box center [448, 113] width 180 height 234
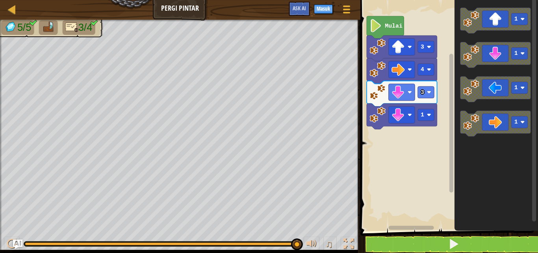
click at [443, 100] on div "Mulai 3 4 3 1 1 1 1 1" at bounding box center [448, 113] width 180 height 234
click at [465, 82] on icon "1 1 1 1" at bounding box center [497, 113] width 84 height 234
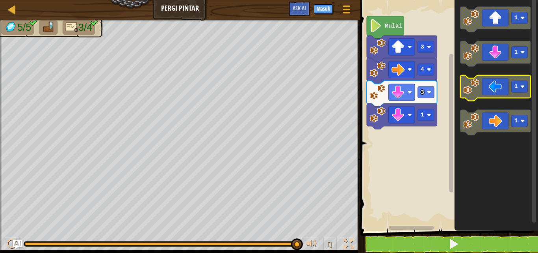
click at [466, 82] on image "Ruang Kerja Blockly" at bounding box center [471, 86] width 16 height 16
click at [471, 81] on image "Ruang Kerja Blockly" at bounding box center [471, 86] width 16 height 16
click at [477, 83] on image "Ruang Kerja Blockly" at bounding box center [471, 86] width 16 height 16
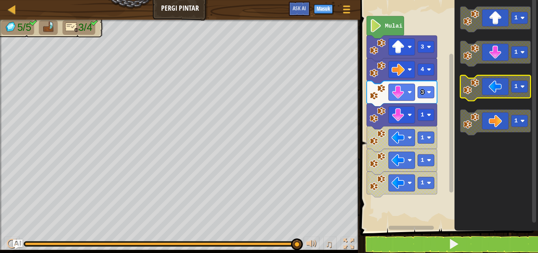
click at [473, 85] on image "Ruang Kerja Blockly" at bounding box center [471, 86] width 16 height 16
click at [469, 88] on image "Ruang Kerja Blockly" at bounding box center [471, 86] width 16 height 16
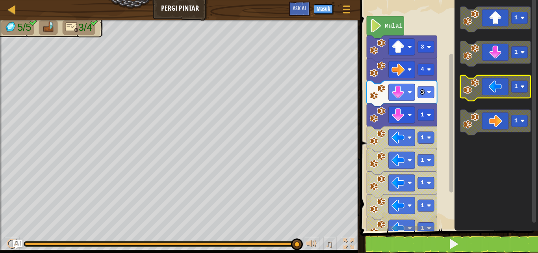
click at [491, 80] on icon "Ruang Kerja Blockly" at bounding box center [495, 88] width 71 height 26
click at [520, 74] on icon "Ruang Kerja Blockly" at bounding box center [497, 113] width 84 height 234
click at [534, 72] on rect "Ruang Kerja Blockly" at bounding box center [534, 110] width 4 height 224
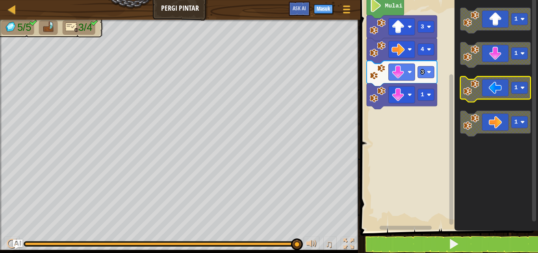
click at [461, 99] on g "1 1 1 1" at bounding box center [495, 72] width 71 height 128
click at [466, 96] on icon "Ruang Kerja Blockly" at bounding box center [495, 89] width 71 height 26
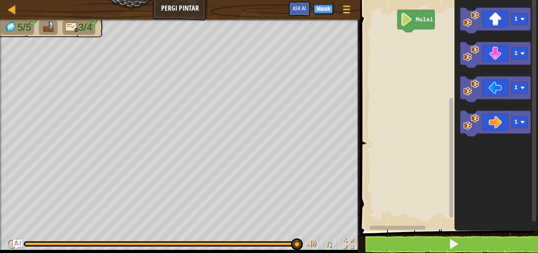
click at [414, 8] on rect "Ruang Kerja Blockly" at bounding box center [448, 113] width 180 height 234
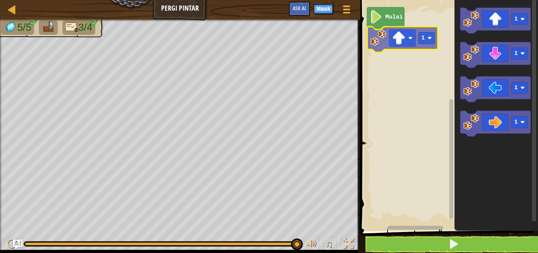
click at [401, 33] on div "Mulai 1 1 1 1 1 1" at bounding box center [448, 113] width 180 height 234
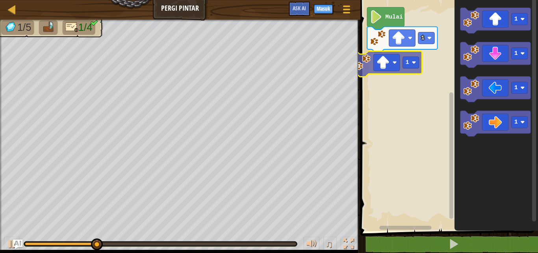
click at [396, 59] on div "Mulai 1 1 1 1 1 1 1" at bounding box center [448, 113] width 180 height 234
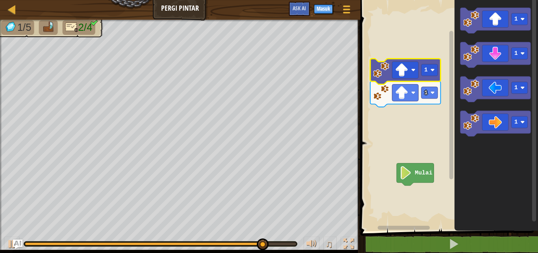
click at [420, 151] on rect "Ruang Kerja Blockly" at bounding box center [448, 113] width 180 height 234
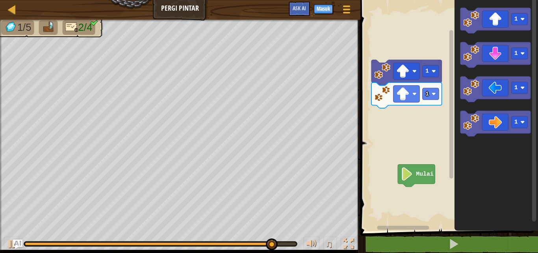
click at [423, 147] on rect "Ruang Kerja Blockly" at bounding box center [448, 113] width 180 height 234
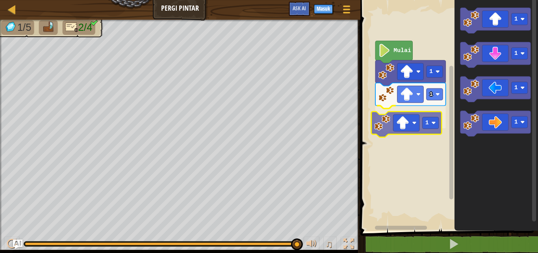
click at [402, 116] on div "Mulai 1 1 1 1 1 1 1 1" at bounding box center [448, 113] width 180 height 234
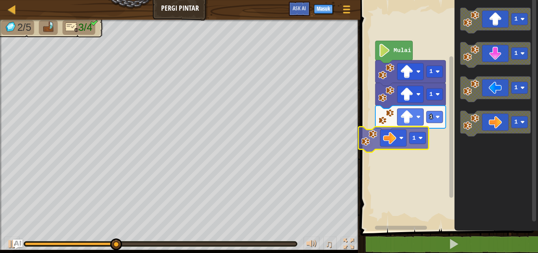
click at [399, 135] on div "Mulai 1 1 1 1 1 1 1 1 1" at bounding box center [448, 113] width 180 height 234
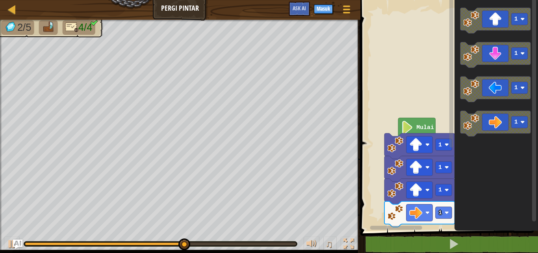
click at [468, 150] on icon "1 1 1 1" at bounding box center [497, 113] width 84 height 234
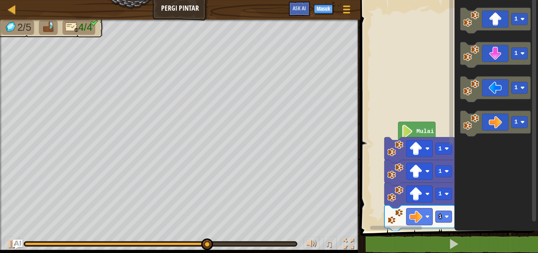
click at [450, 118] on rect "Ruang Kerja Blockly" at bounding box center [452, 70] width 4 height 149
click at [446, 128] on div "Mulai 1 1 1 1 1 1 1 1" at bounding box center [448, 113] width 180 height 234
click at [439, 129] on rect "Ruang Kerja Blockly" at bounding box center [448, 113] width 180 height 234
click at [433, 149] on g "Mulai 1 1 1 1" at bounding box center [448, 113] width 180 height 234
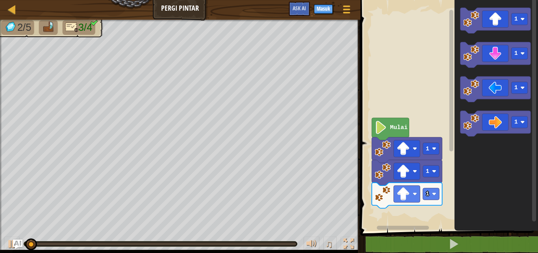
click at [446, 190] on g "Mulai 1 1 1" at bounding box center [448, 113] width 180 height 234
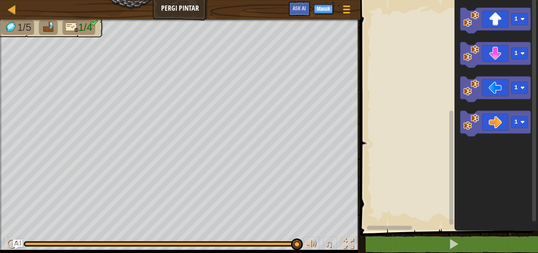
click at [418, 77] on rect "Ruang Kerja Blockly" at bounding box center [448, 113] width 180 height 234
